Goal: Task Accomplishment & Management: Manage account settings

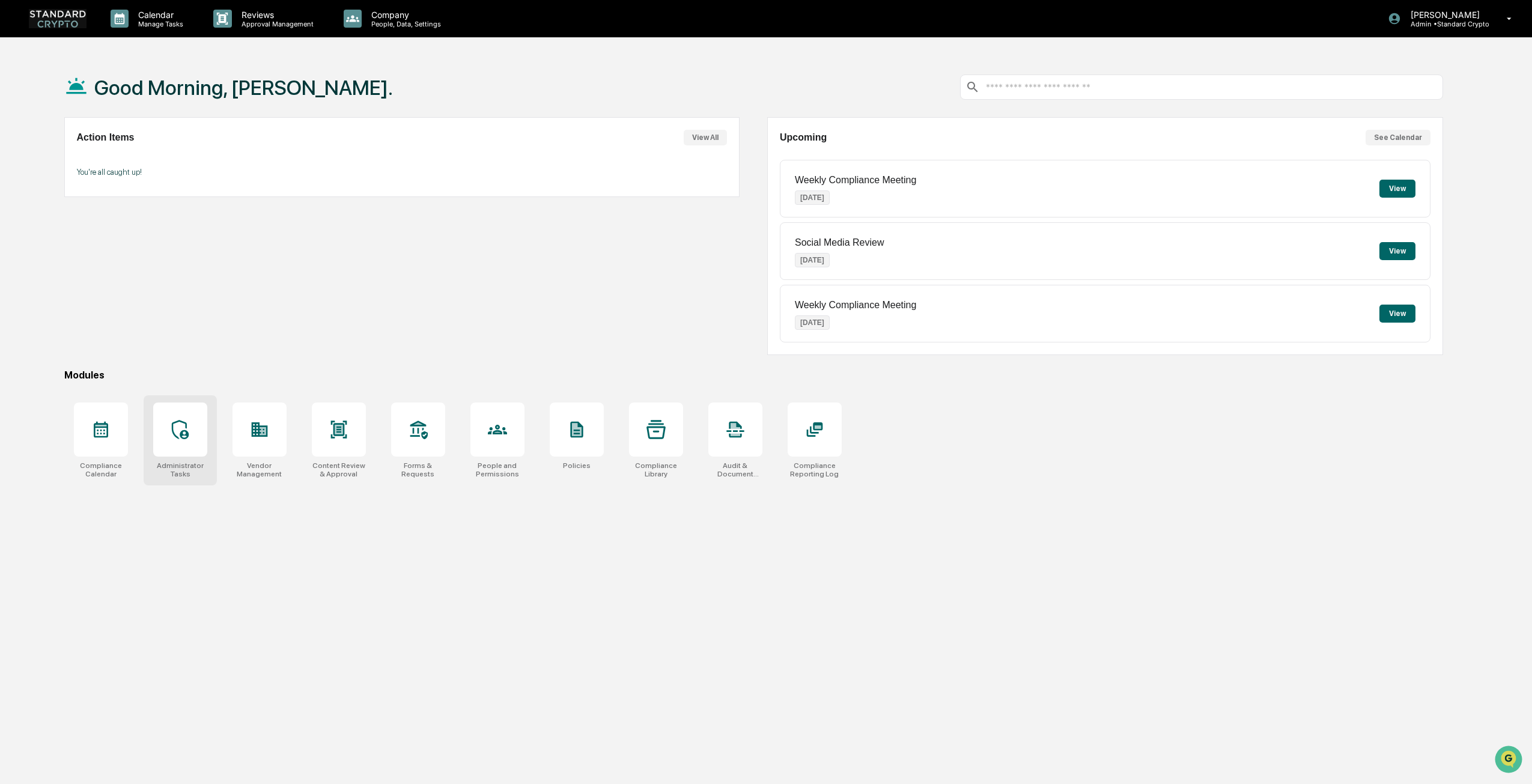
click at [209, 454] on div "Administrator Tasks" at bounding box center [180, 440] width 73 height 90
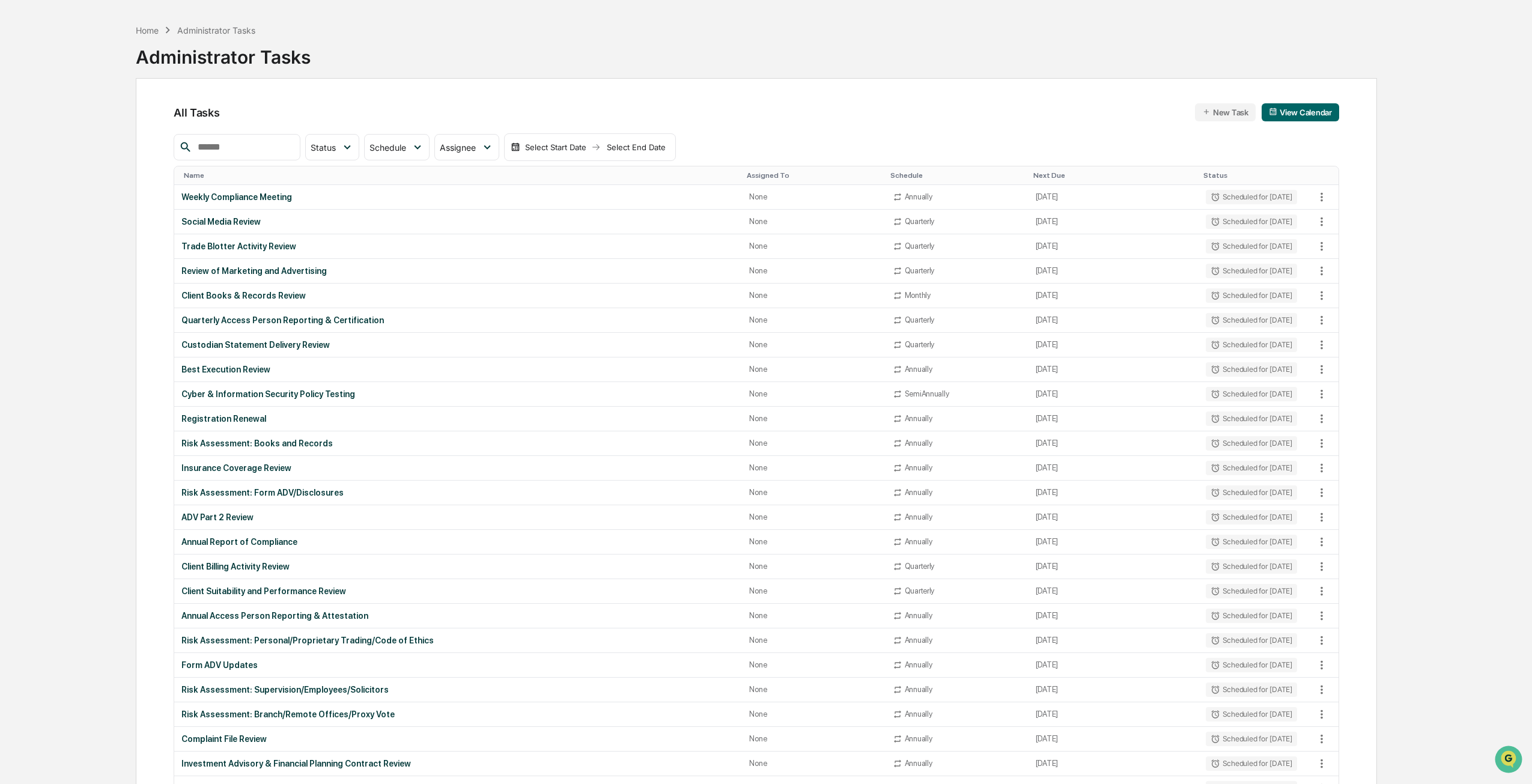
scroll to position [60, 0]
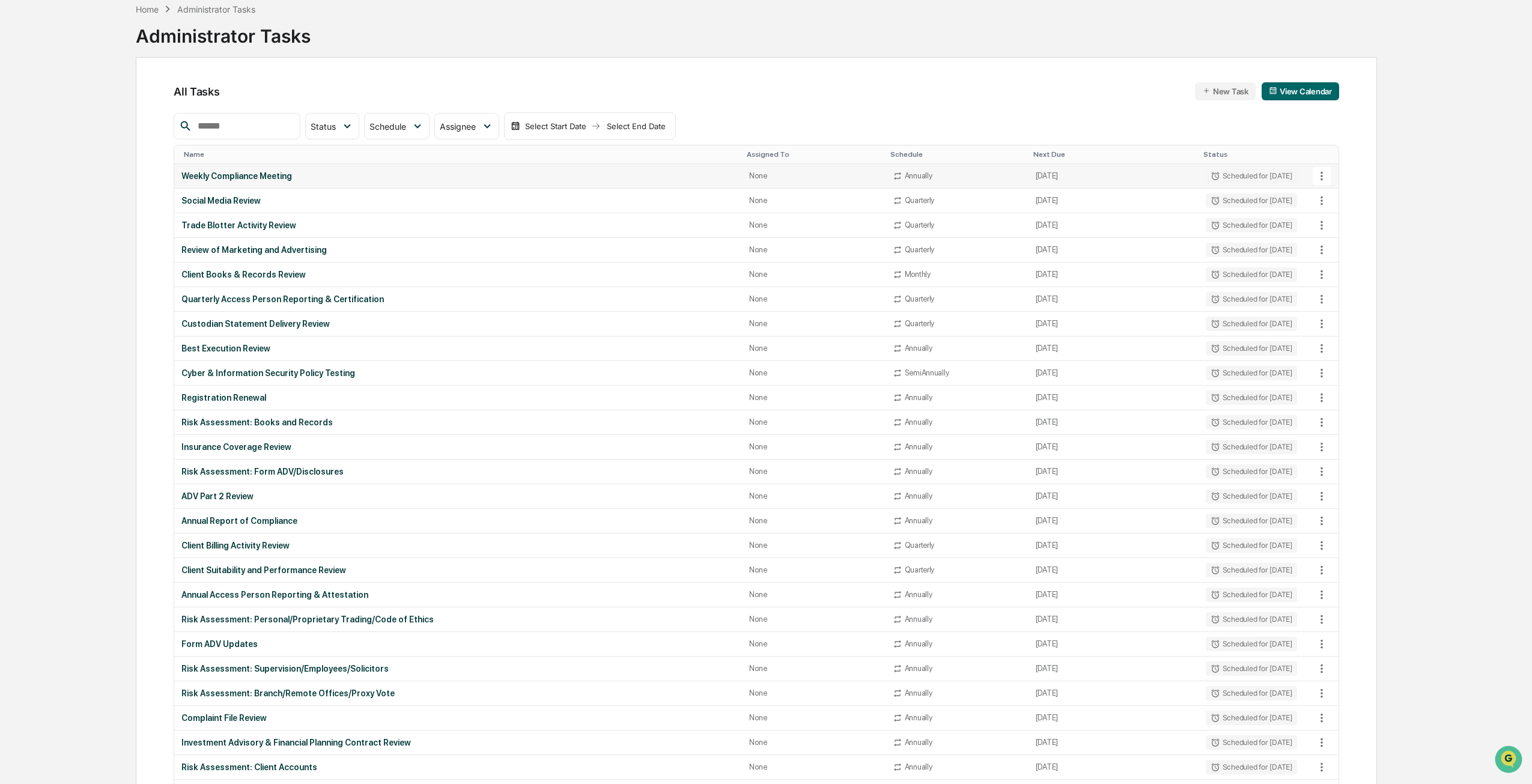
click at [275, 174] on div "Weekly Compliance Meeting" at bounding box center [458, 176] width 553 height 9
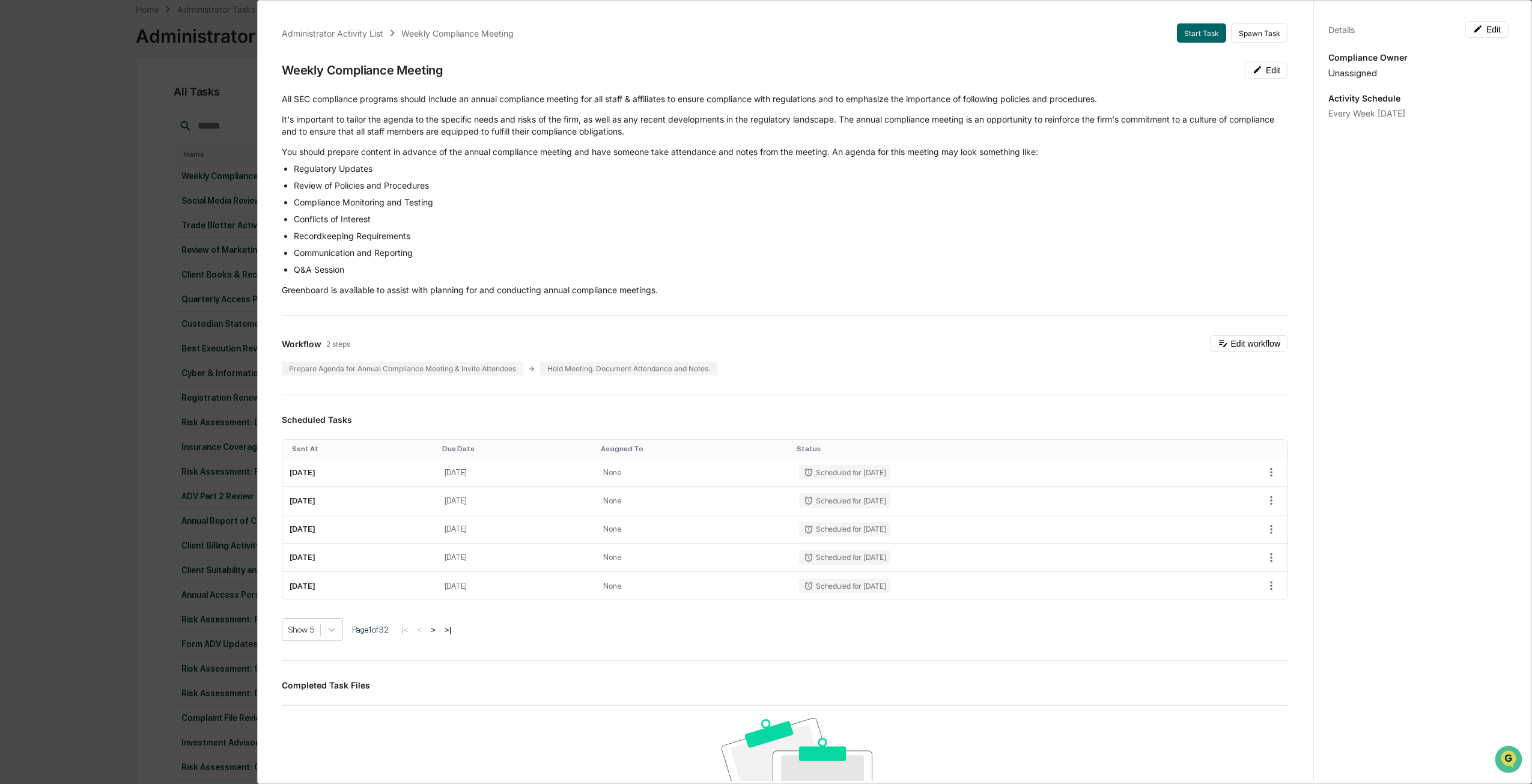
click at [256, 160] on div "Administrator Activity List Weekly Compliance Meeting Start Task Spawn Task Wee…" at bounding box center [766, 392] width 1532 height 784
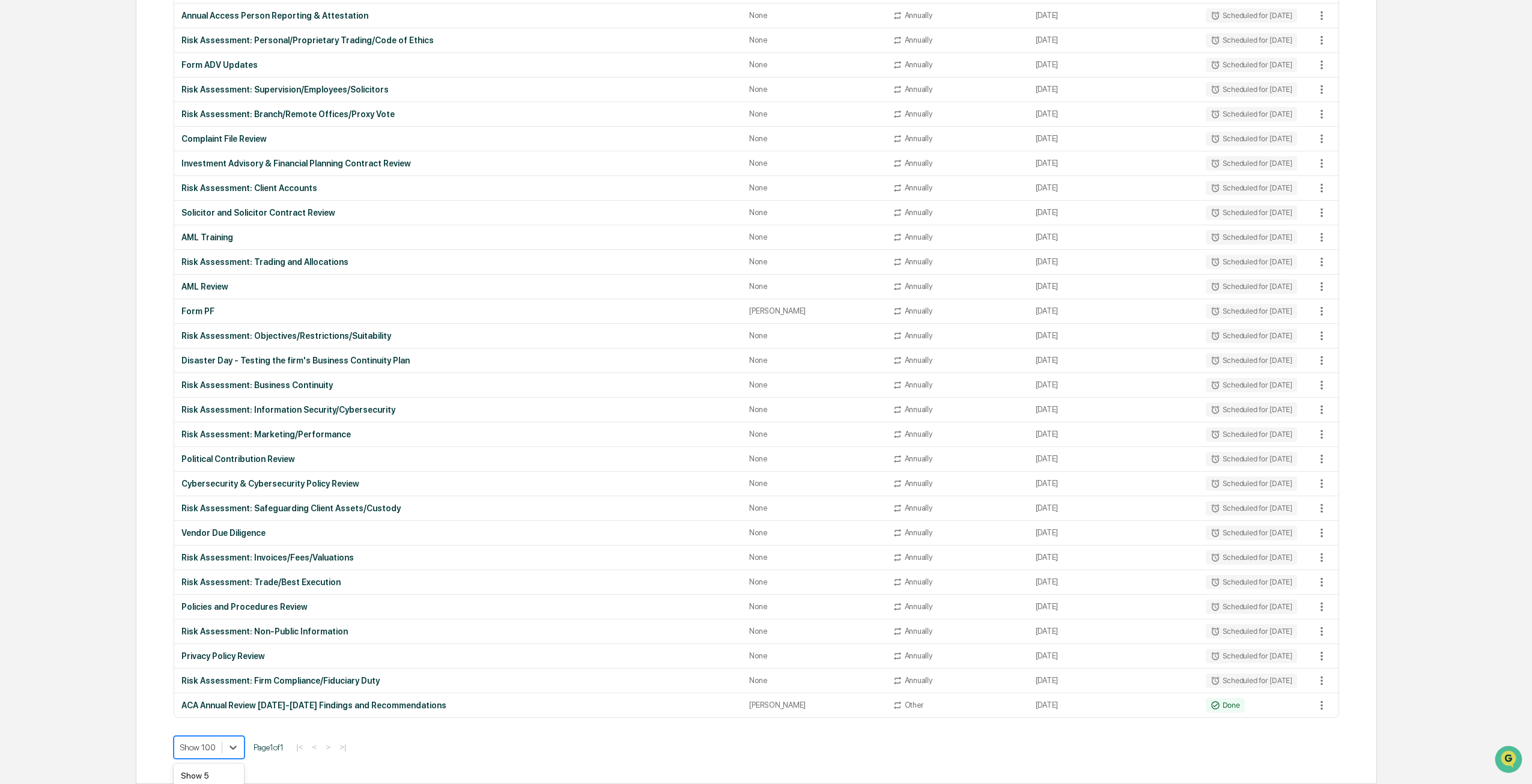
scroll to position [720, 0]
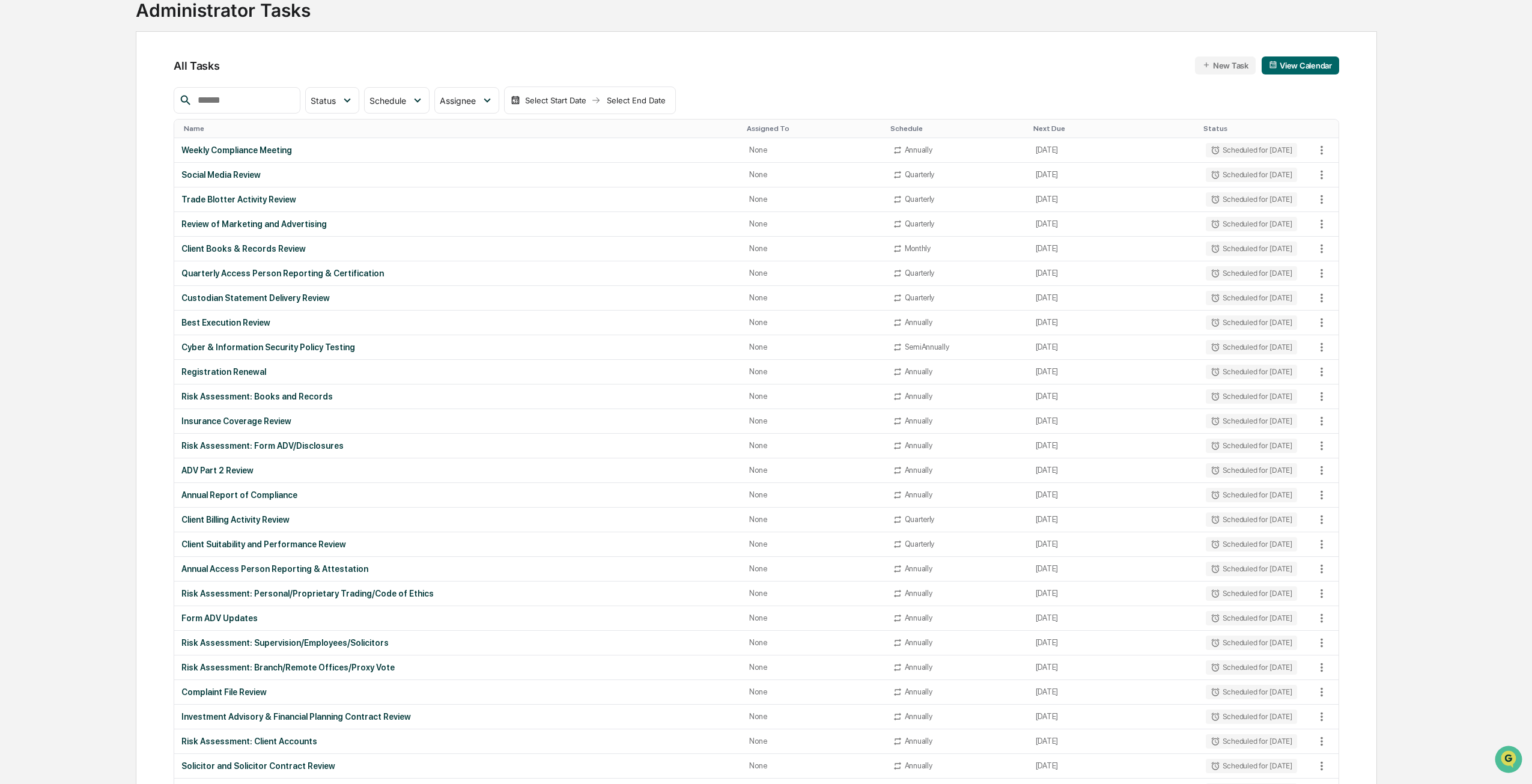
scroll to position [0, 0]
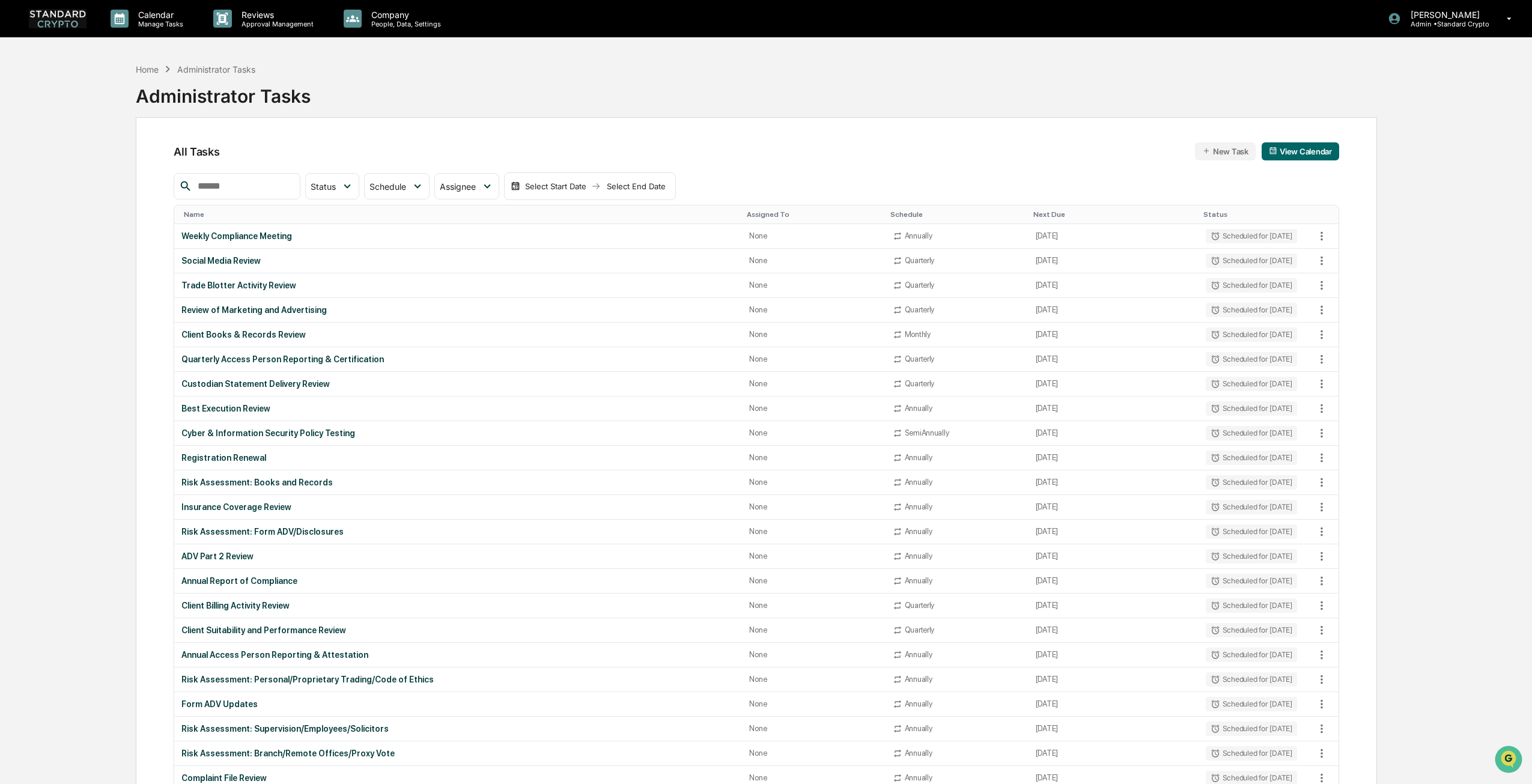
click at [1328, 151] on button "View Calendar" at bounding box center [1300, 151] width 78 height 18
click at [145, 153] on div "All Tasks New Task View Calendar Status Select/Deselect All Done In Progress Ac…" at bounding box center [756, 770] width 1241 height 1306
click at [267, 215] on div "Name" at bounding box center [461, 214] width 553 height 8
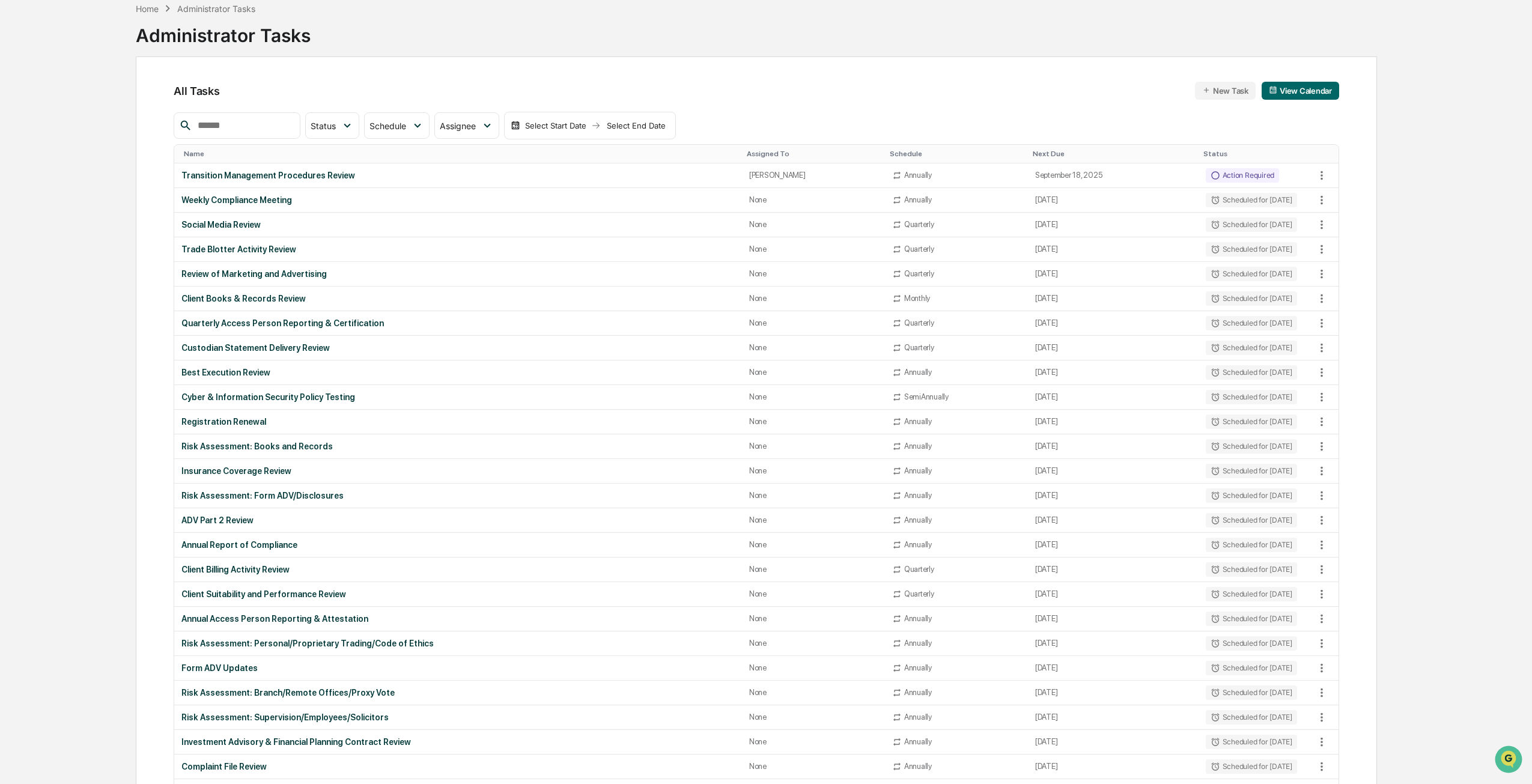
scroll to position [3, 0]
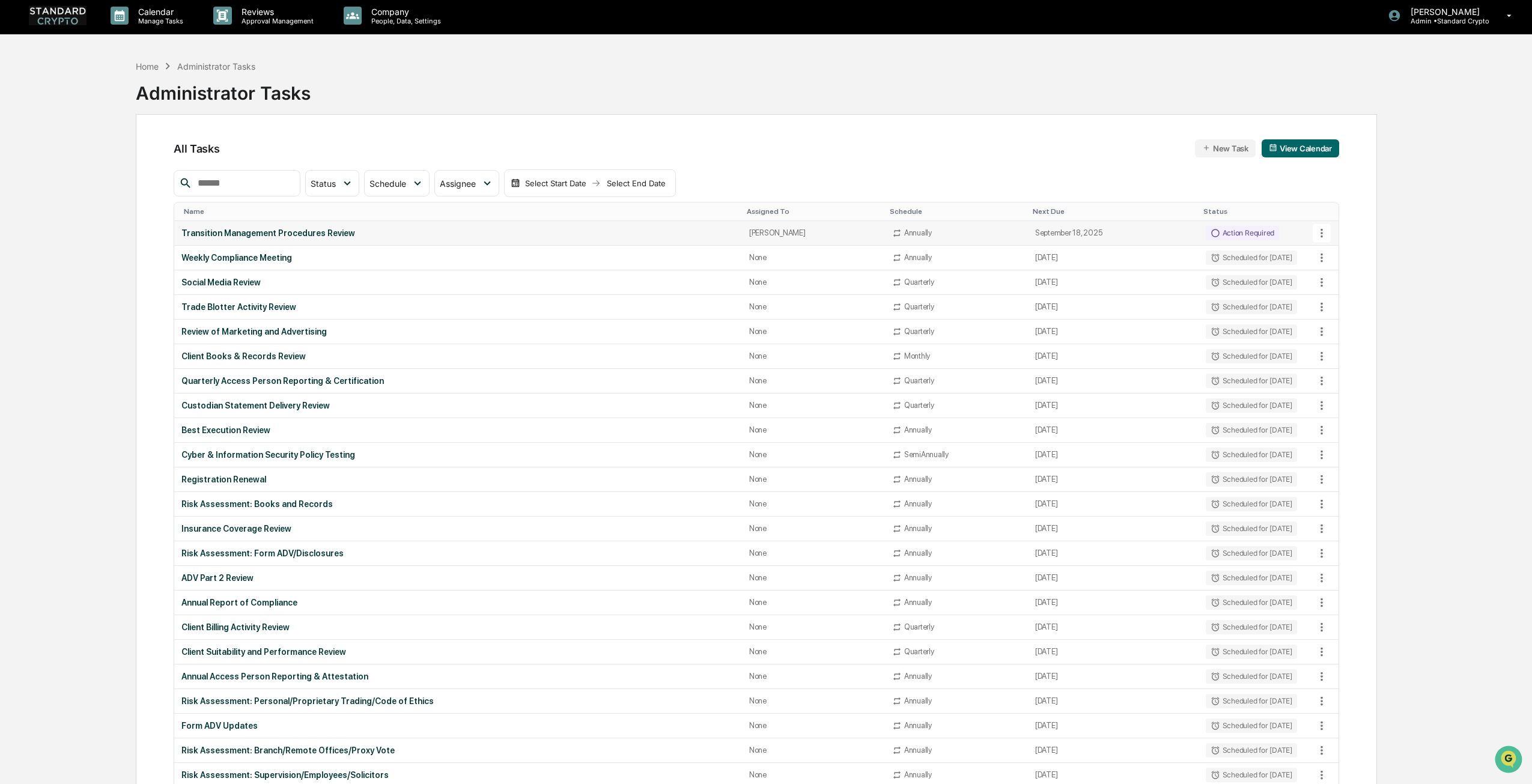
click at [1220, 231] on div "Action Required" at bounding box center [1242, 233] width 73 height 14
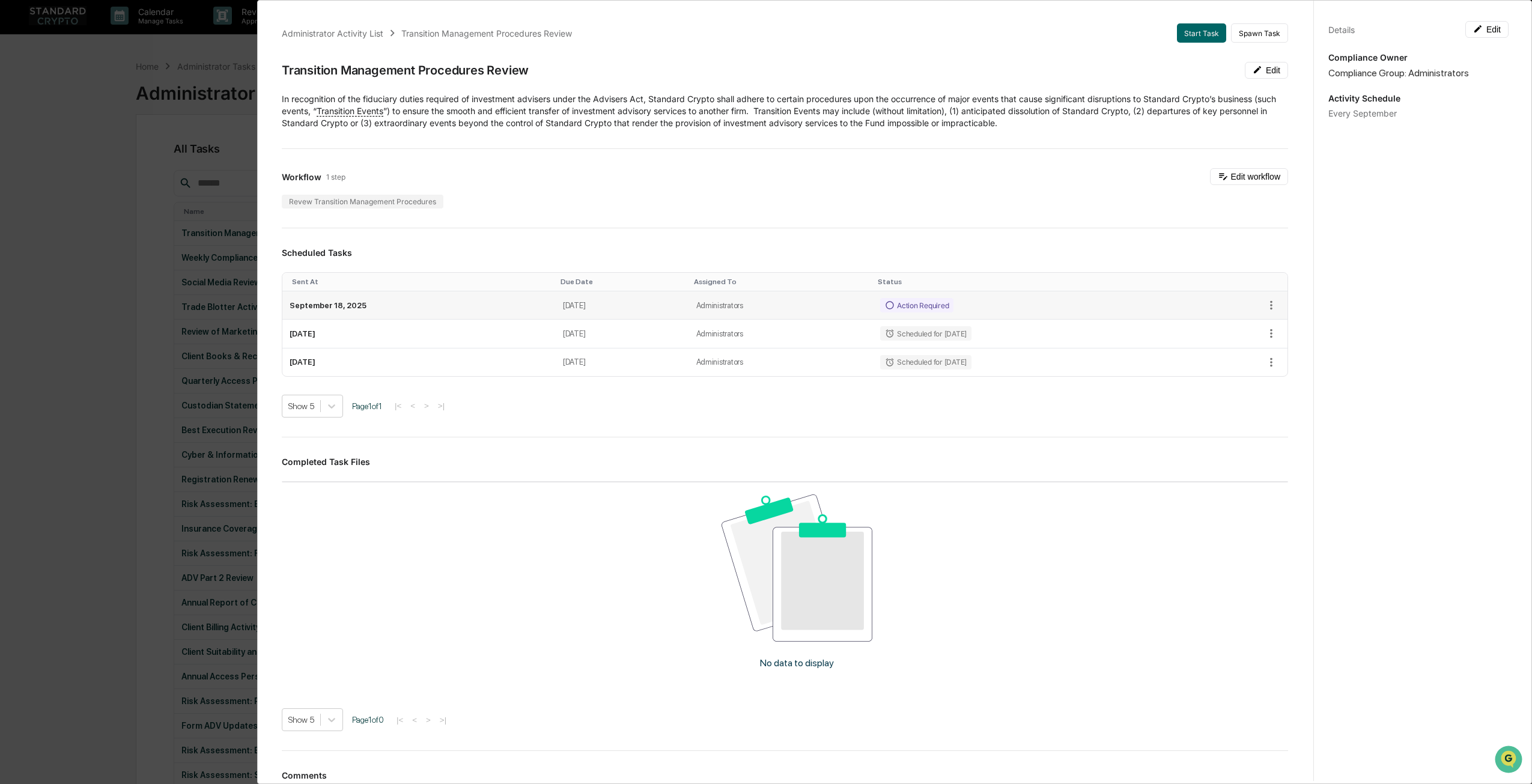
click at [911, 300] on div "Action Required" at bounding box center [916, 305] width 73 height 14
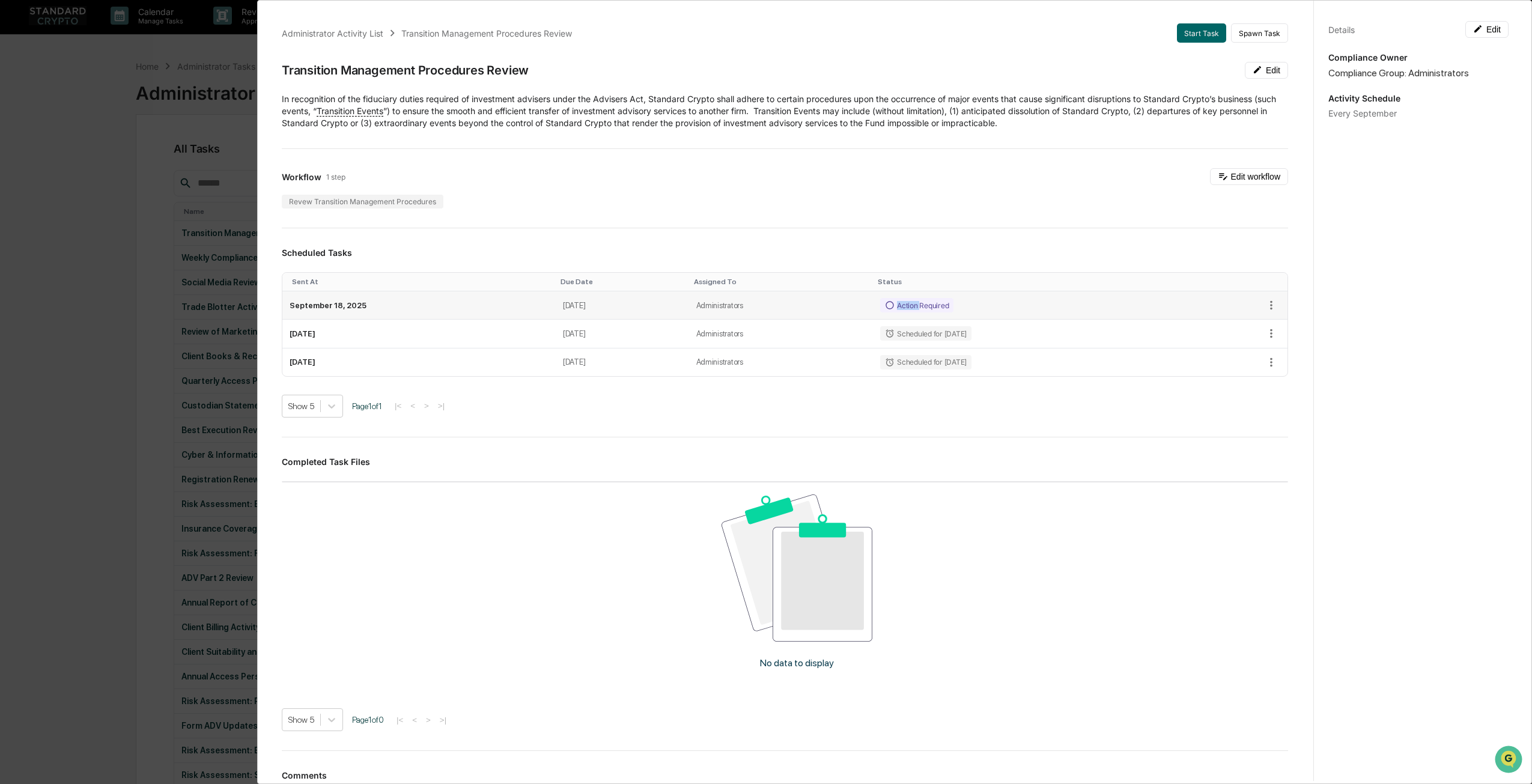
click at [911, 300] on div "Action Required" at bounding box center [916, 305] width 73 height 14
click at [1265, 305] on icon "button" at bounding box center [1271, 305] width 13 height 13
click at [1168, 233] on div at bounding box center [769, 392] width 1538 height 784
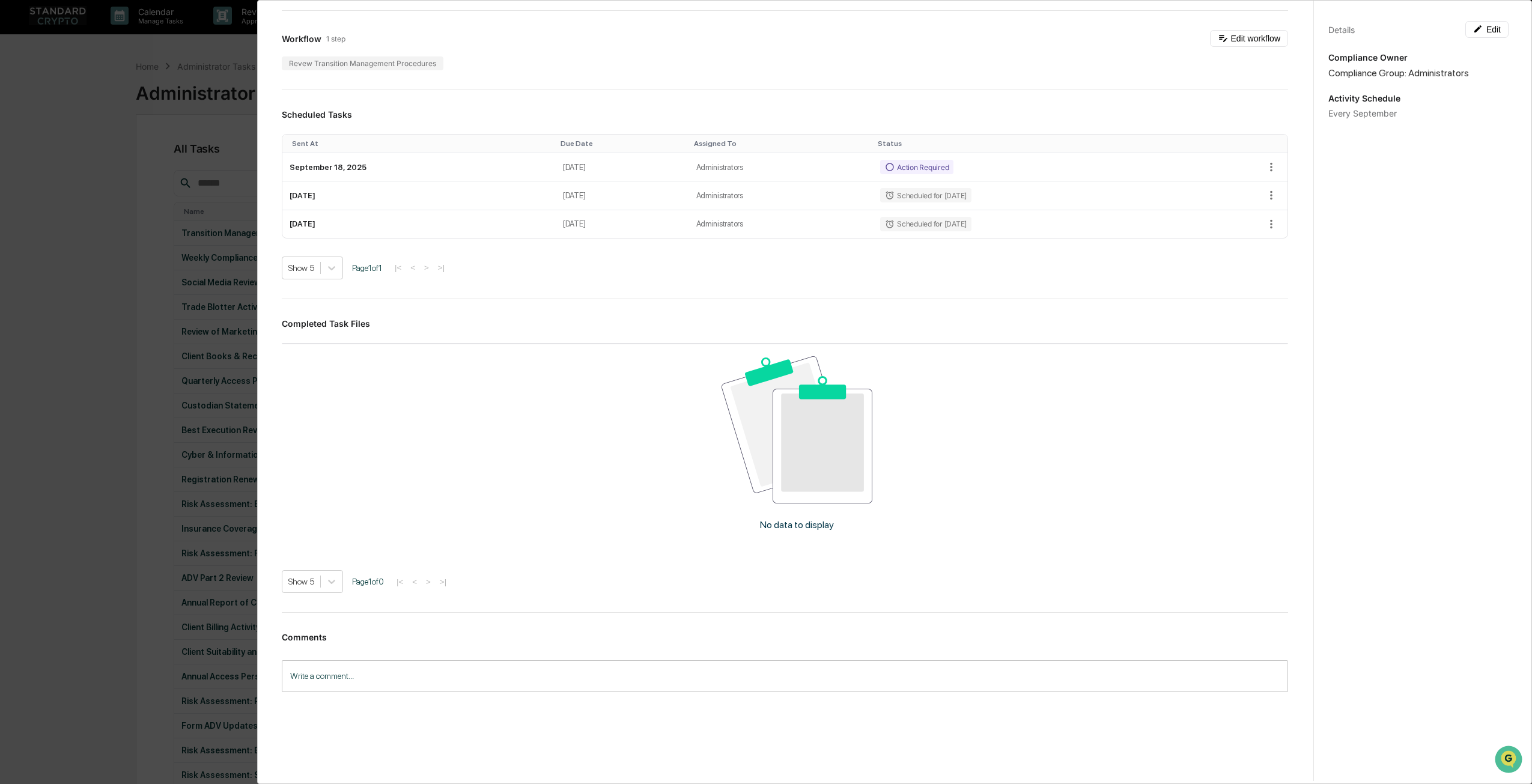
scroll to position [139, 0]
click at [230, 216] on div "Administrator Activity List Transition Management Procedures Review Start Task …" at bounding box center [766, 392] width 1532 height 784
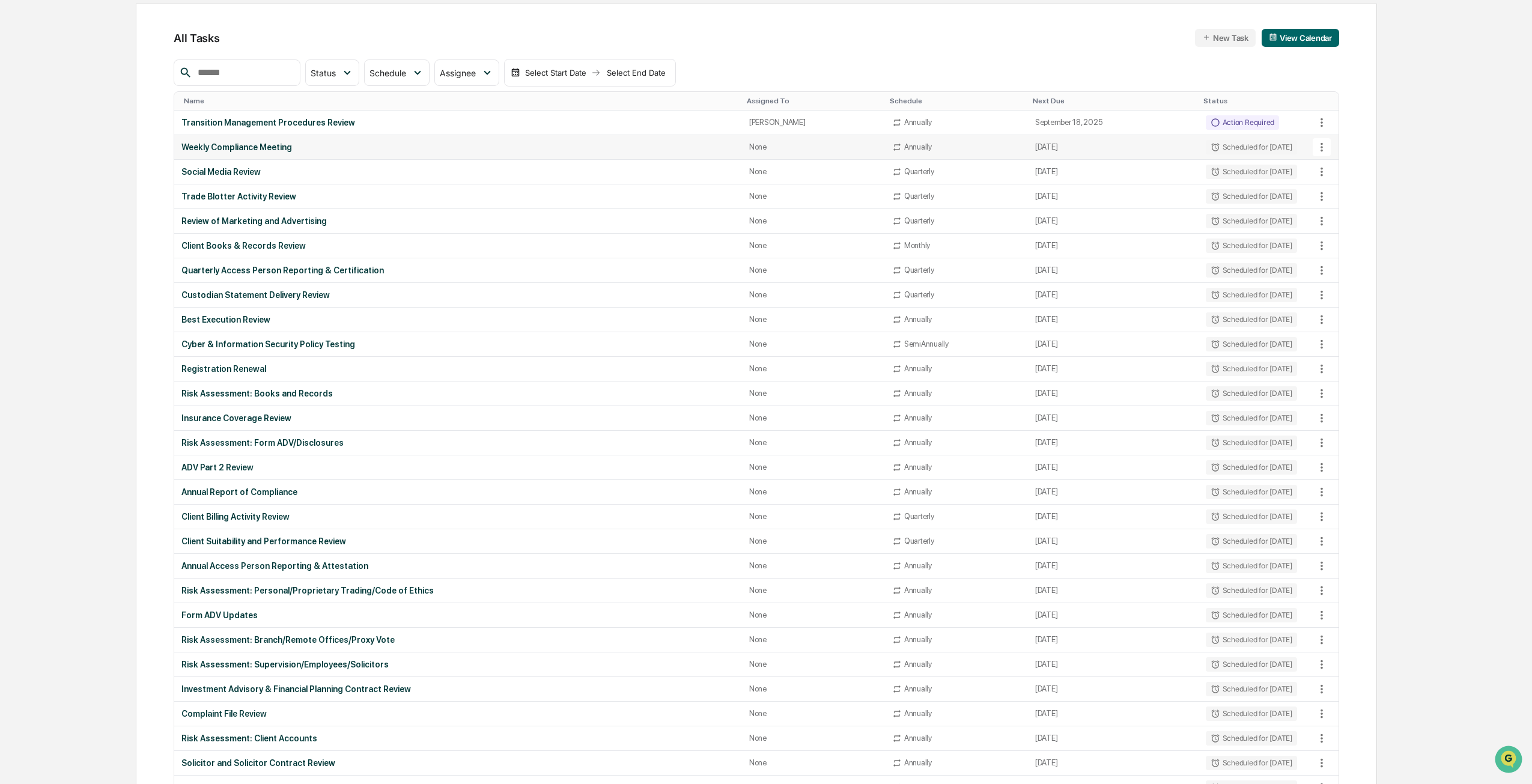
scroll to position [0, 0]
